Goal: Navigation & Orientation: Understand site structure

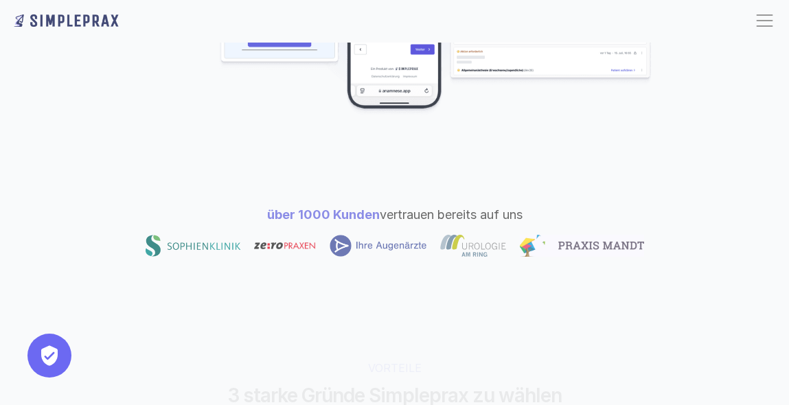
scroll to position [549, 0]
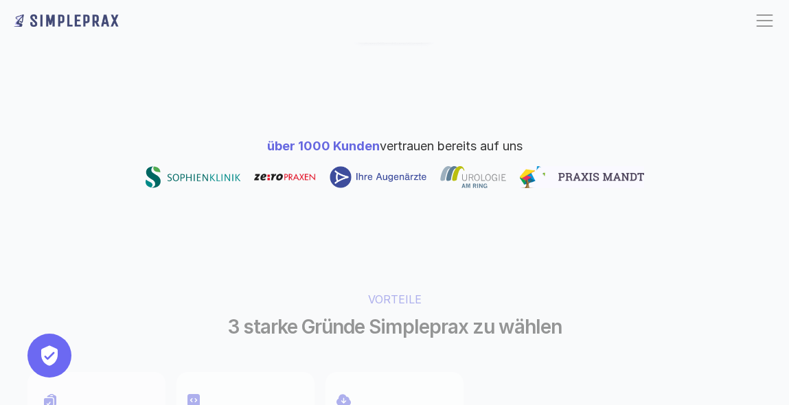
click at [761, 24] on div at bounding box center [764, 21] width 22 height 22
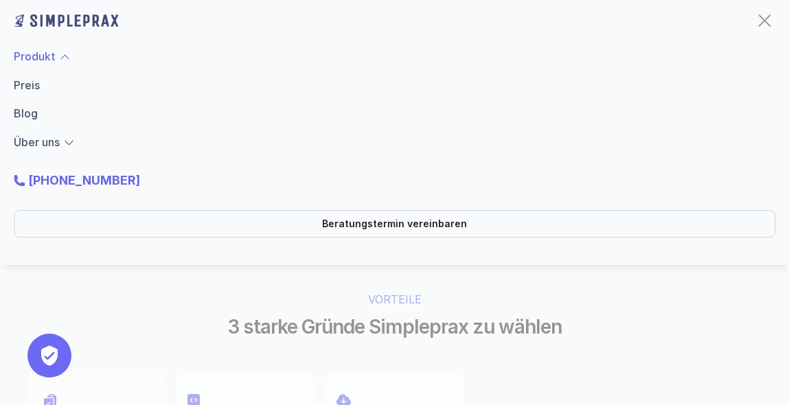
click at [54, 56] on link "Produkt" at bounding box center [35, 56] width 42 height 14
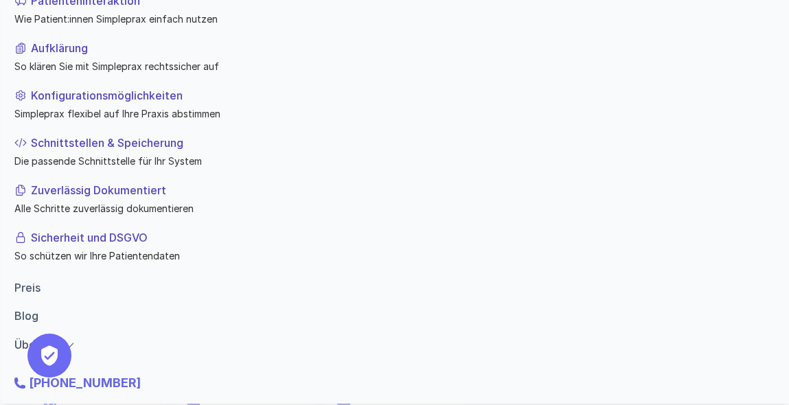
scroll to position [0, 0]
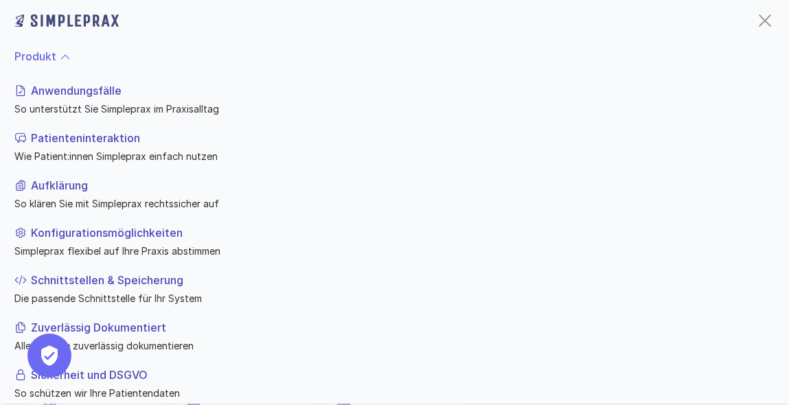
click at [86, 89] on p "Anwendungsfälle" at bounding box center [399, 90] width 739 height 16
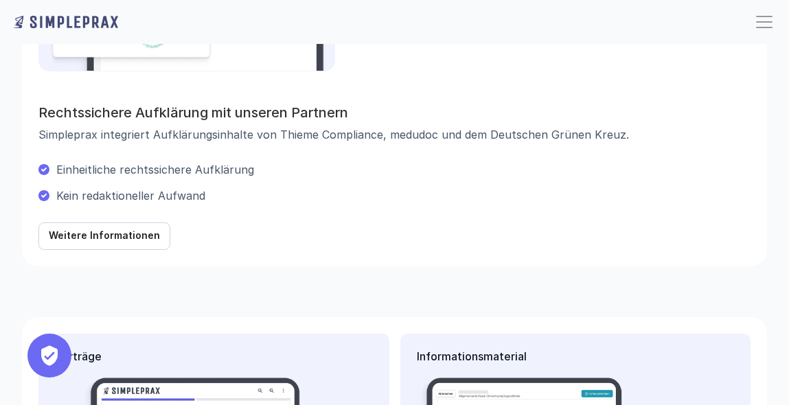
scroll to position [1784, 0]
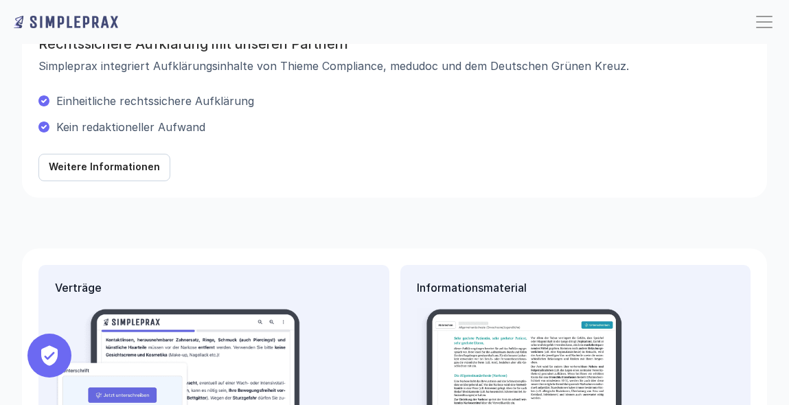
scroll to position [549, 0]
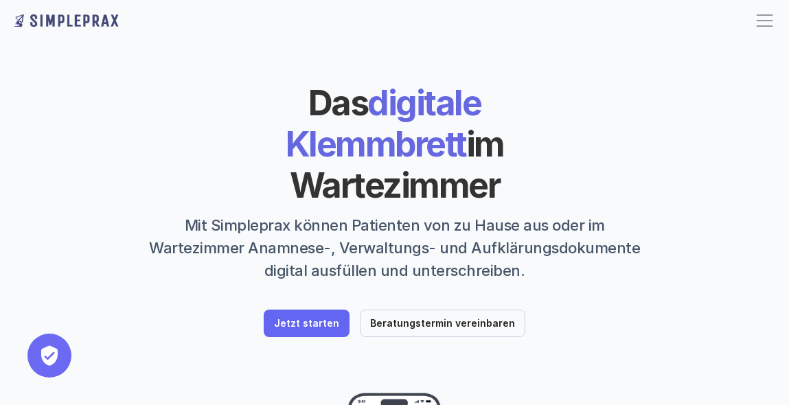
scroll to position [137, 0]
